Goal: Browse casually: Explore the website without a specific task or goal

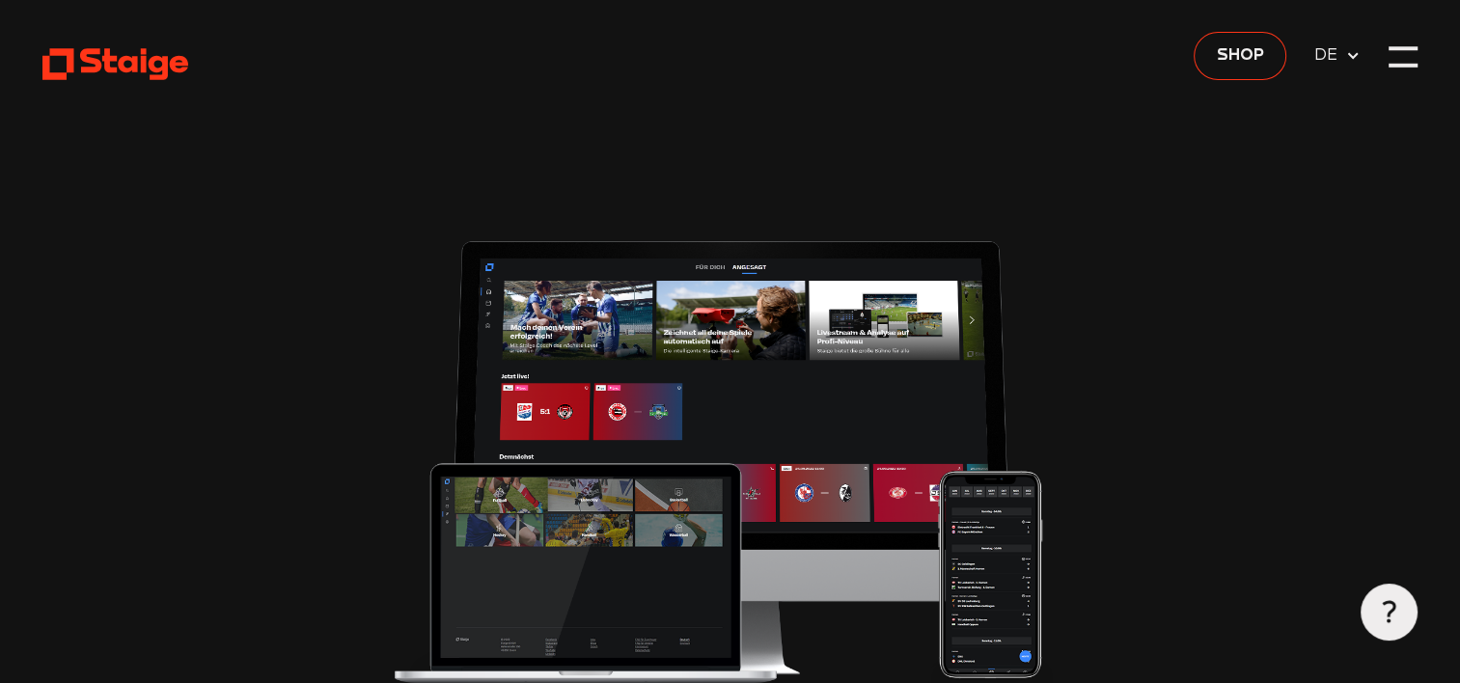
type input "0.8"
click at [62, 58] on icon at bounding box center [115, 64] width 146 height 36
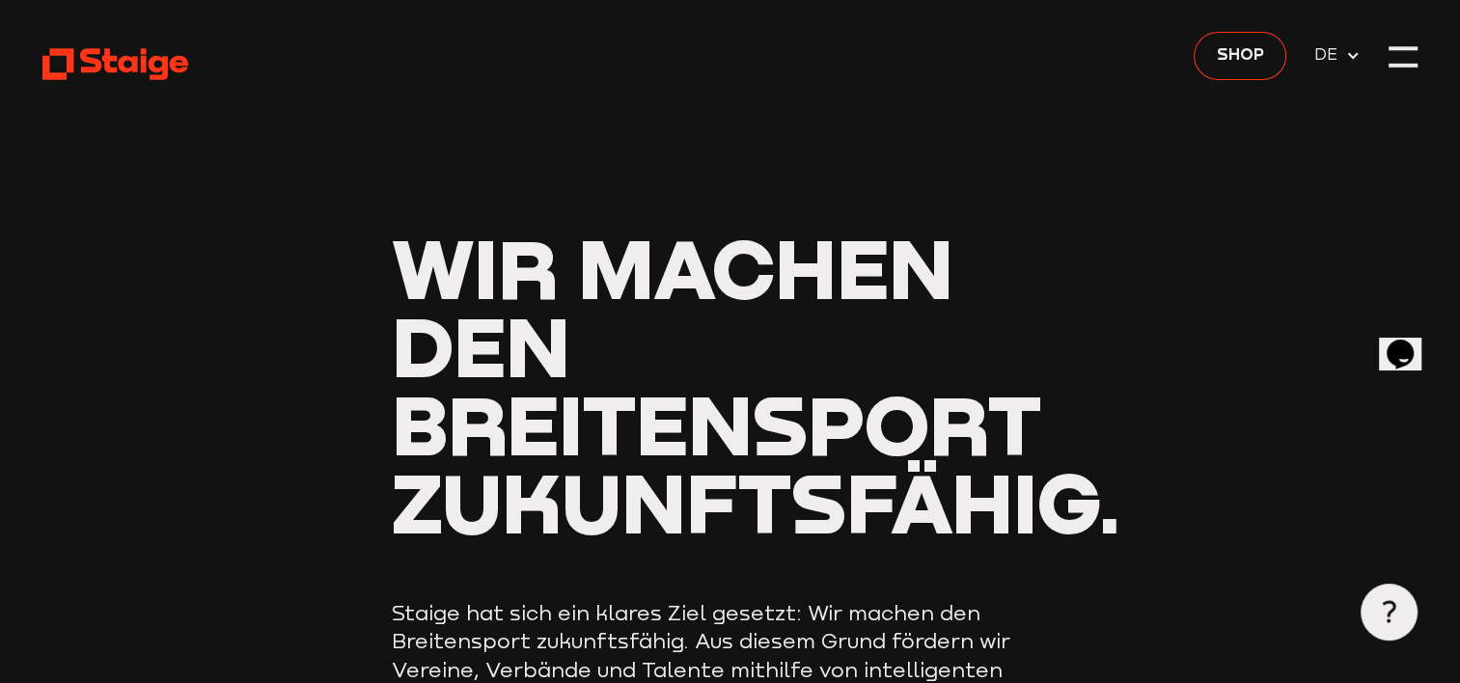
click at [62, 58] on icon at bounding box center [115, 64] width 146 height 36
